Goal: Ask a question

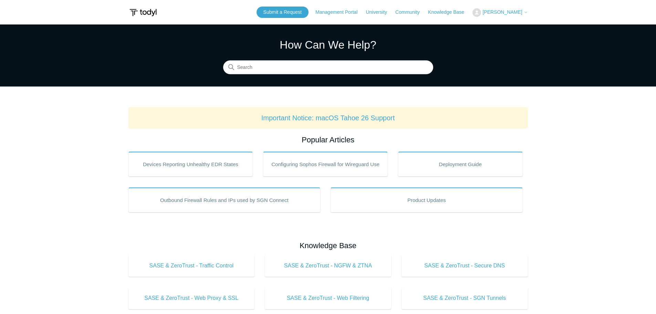
click at [525, 7] on div "Submit a Request Management Portal University Community Knowledge Base Nicholas…" at bounding box center [392, 12] width 271 height 11
click at [518, 10] on span "[PERSON_NAME]" at bounding box center [502, 12] width 40 height 6
click at [501, 28] on link "My Support Requests" at bounding box center [506, 27] width 67 height 12
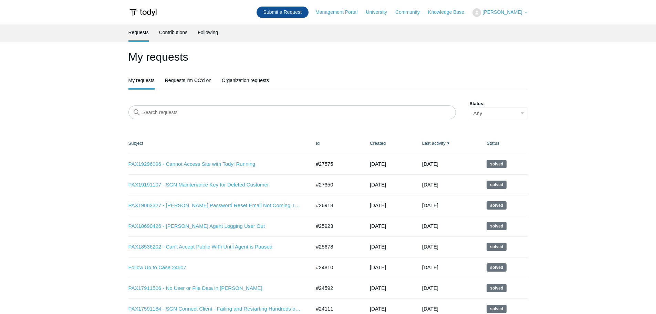
click at [270, 9] on link "Submit a Request" at bounding box center [283, 12] width 52 height 11
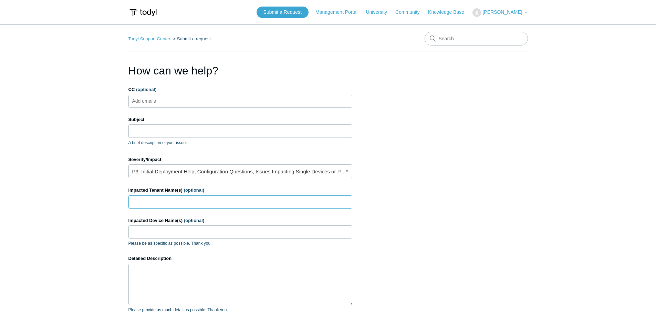
click at [152, 196] on input "Impacted Tenant Name(s) (optional)" at bounding box center [240, 201] width 224 height 13
click at [414, 192] on section "How can we help? CC (optional) Add emails Subject A brief description of your i…" at bounding box center [327, 220] width 399 height 317
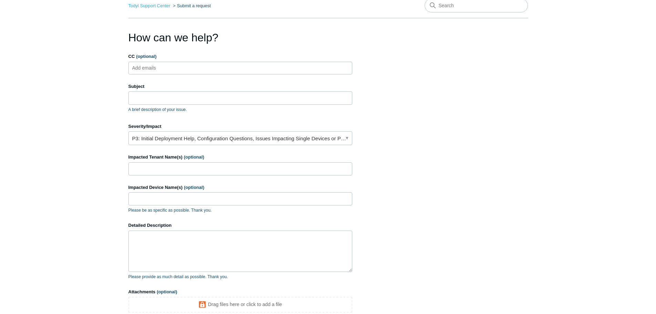
scroll to position [114, 0]
